Goal: Transaction & Acquisition: Purchase product/service

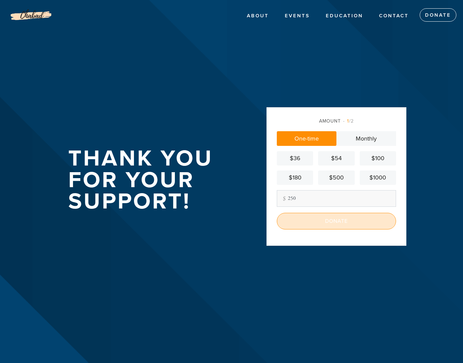
type input "250"
click at [309, 223] on input "Donate" at bounding box center [336, 221] width 119 height 17
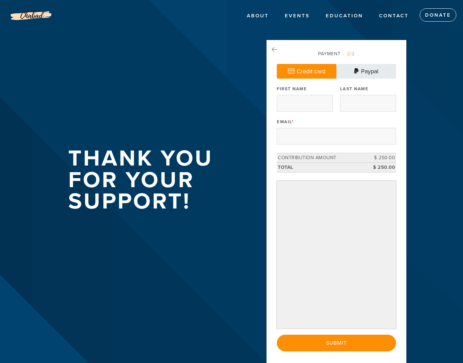
click at [368, 73] on link "Paypal" at bounding box center [367, 71] width 60 height 15
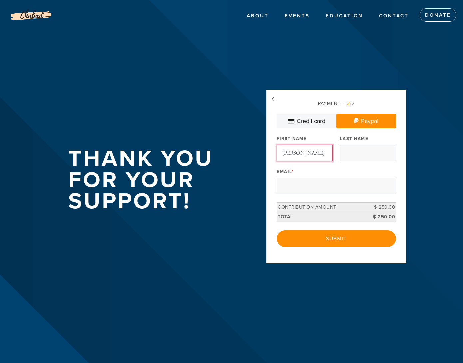
type input "[PERSON_NAME]"
type input "Young"
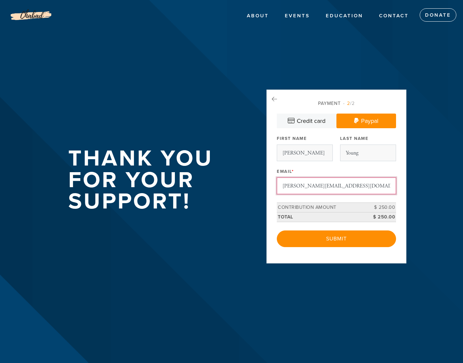
type input "[PERSON_NAME][EMAIL_ADDRESS][DOMAIN_NAME]"
click at [352, 167] on div "Email * [PERSON_NAME][EMAIL_ADDRESS][DOMAIN_NAME]" at bounding box center [336, 181] width 119 height 28
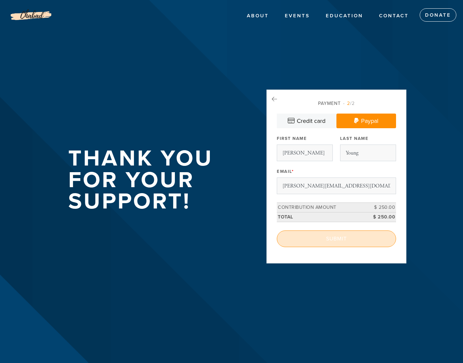
click at [341, 241] on input "Submit" at bounding box center [336, 239] width 119 height 17
